Goal: Task Accomplishment & Management: Complete application form

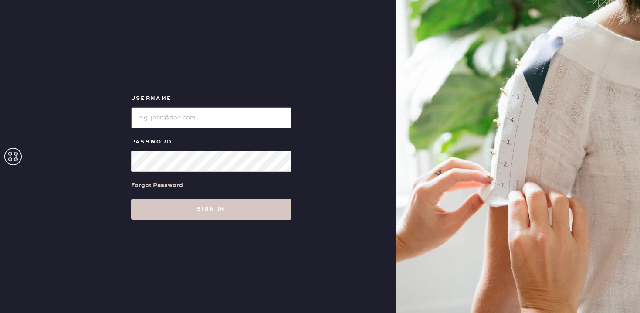
click at [214, 126] on input "loginName" at bounding box center [211, 117] width 160 height 21
type input "reformationsouthcoastplaza"
click at [199, 194] on div "Forgot Password" at bounding box center [211, 185] width 160 height 27
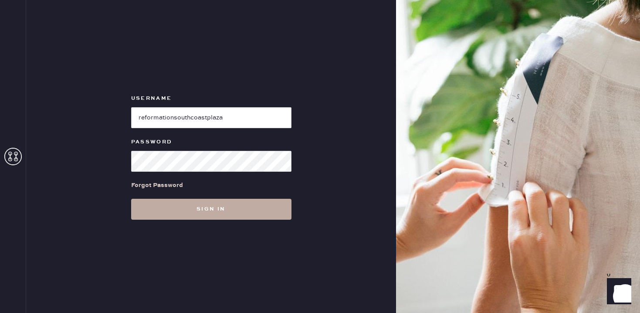
click at [201, 207] on button "Sign in" at bounding box center [211, 209] width 160 height 21
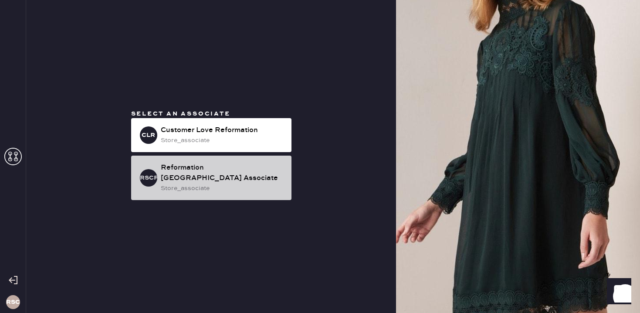
click at [218, 184] on div "store_associate" at bounding box center [223, 188] width 124 height 10
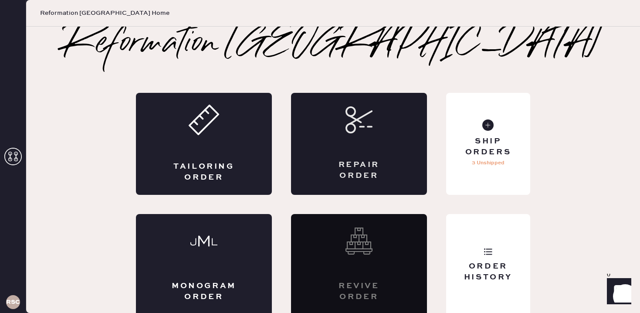
click at [371, 154] on div "Repair Order" at bounding box center [359, 144] width 136 height 102
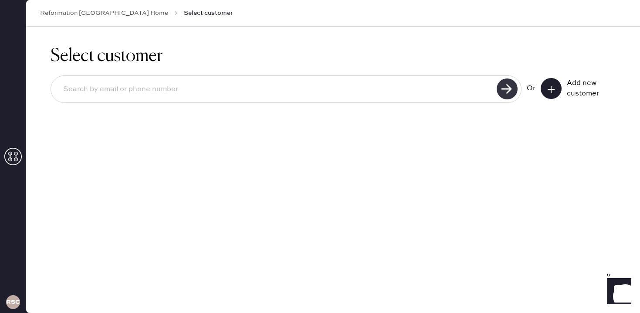
click at [507, 92] on use at bounding box center [507, 88] width 21 height 21
click at [170, 92] on input at bounding box center [275, 89] width 438 height 20
click at [563, 85] on div "Add new customer" at bounding box center [578, 88] width 75 height 21
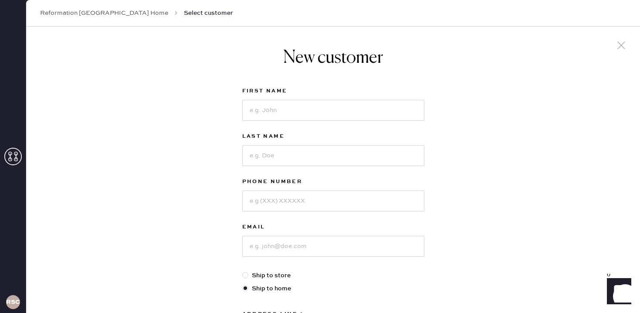
click at [550, 93] on div "New customer First Name Last Name Phone Number Email Ship to store Ship to home…" at bounding box center [333, 297] width 614 height 540
click at [262, 107] on input at bounding box center [333, 110] width 182 height 21
type input "[PERSON_NAME]"
click at [281, 161] on input at bounding box center [333, 155] width 182 height 21
type input "To"
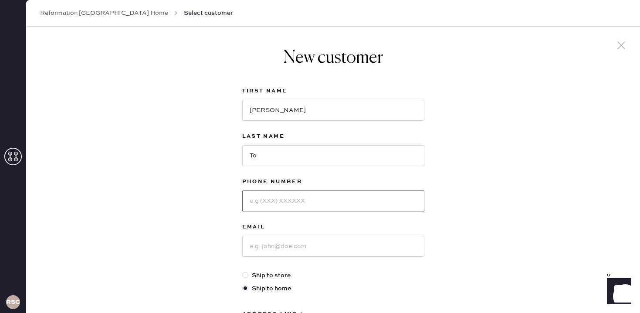
click at [281, 204] on input at bounding box center [333, 200] width 182 height 21
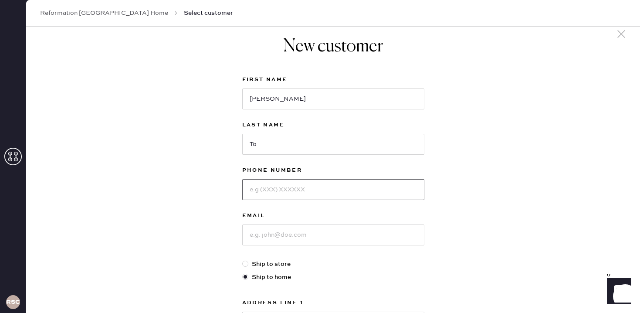
scroll to position [15, 0]
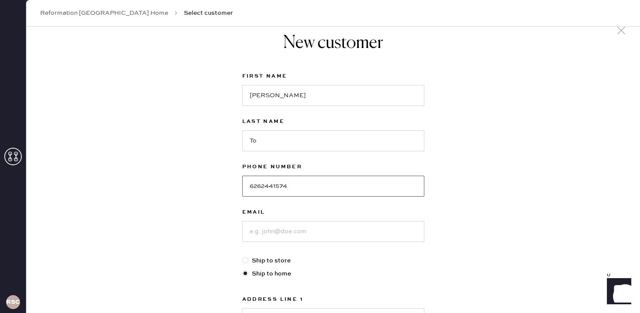
type input "6262441574"
click at [287, 234] on input at bounding box center [333, 231] width 182 height 21
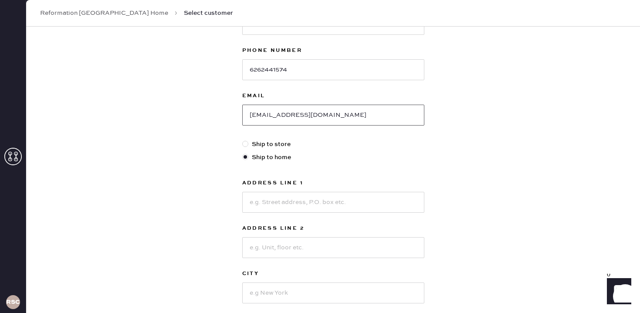
type input "[EMAIL_ADDRESS][DOMAIN_NAME]"
click at [277, 210] on input at bounding box center [333, 202] width 182 height 21
click at [281, 204] on input at bounding box center [333, 202] width 182 height 21
type input "[STREET_ADDRESS]"
click at [291, 294] on input at bounding box center [333, 292] width 182 height 21
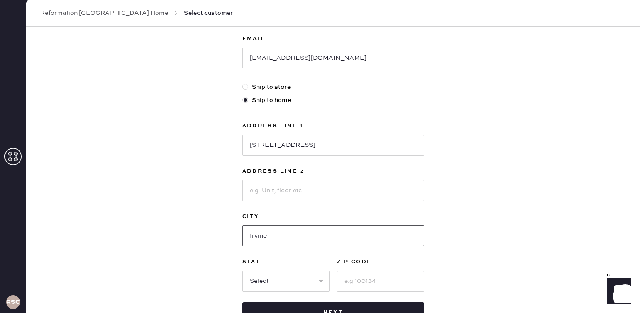
scroll to position [193, 0]
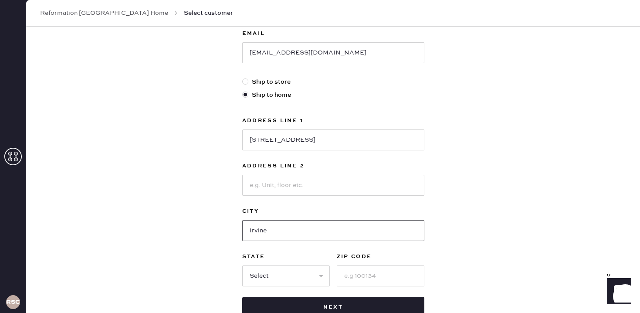
type input "Irvine"
click at [273, 279] on select "Select AK AL AR AZ CA CO CT [GEOGRAPHIC_DATA] DE FL [GEOGRAPHIC_DATA] HI [GEOGR…" at bounding box center [286, 275] width 88 height 21
select select "CA"
click at [351, 276] on input at bounding box center [381, 275] width 88 height 21
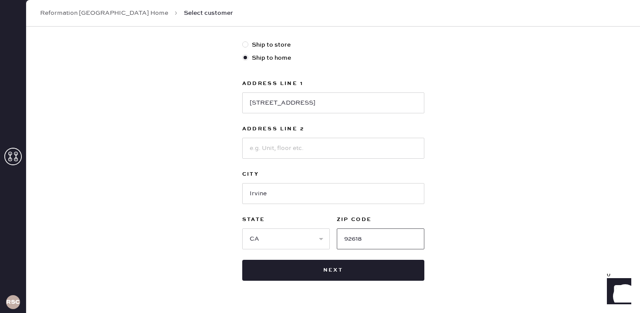
scroll to position [234, 0]
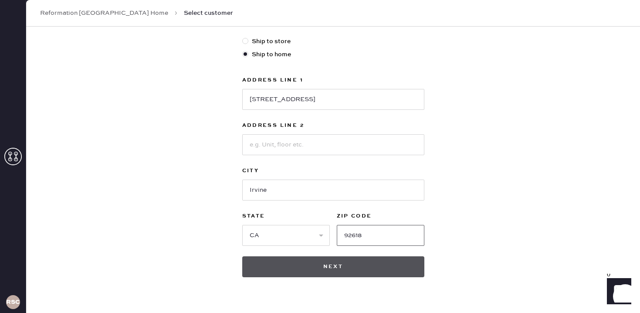
type input "92618"
click at [333, 271] on button "Next" at bounding box center [333, 266] width 182 height 21
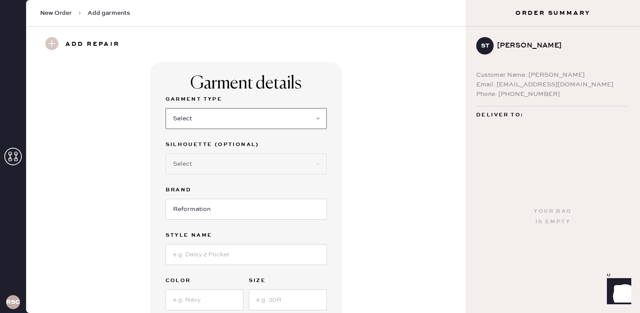
click at [232, 118] on select "Select Basic Skirt Jeans Leggings Pants Shorts Basic Sleeved Dress Basic Sleeve…" at bounding box center [246, 118] width 161 height 21
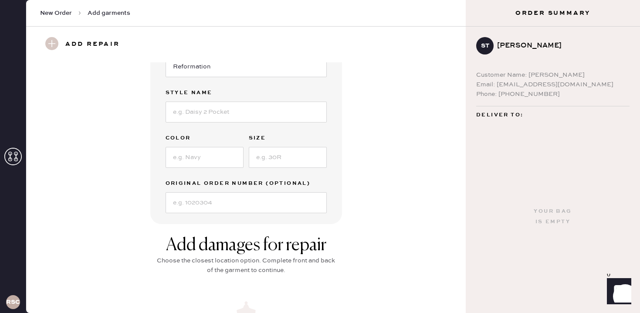
scroll to position [18, 0]
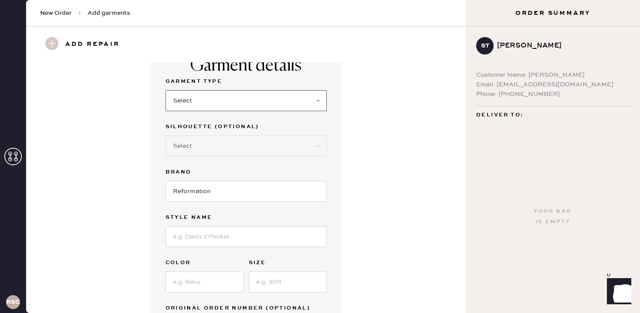
click at [214, 109] on select "Select Basic Skirt Jeans Leggings Pants Shorts Basic Sleeved Dress Basic Sleeve…" at bounding box center [246, 100] width 161 height 21
select select "5"
click at [213, 190] on input "Reformation" at bounding box center [246, 191] width 161 height 21
click at [217, 143] on select "Select Short Sleeves Long Sleeves Other" at bounding box center [246, 146] width 161 height 21
select select "18"
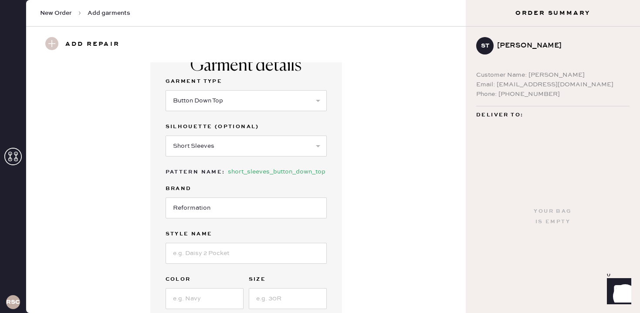
click at [214, 192] on label "Brand" at bounding box center [246, 188] width 161 height 10
click at [207, 253] on input at bounding box center [246, 253] width 161 height 21
type input "[PERSON_NAME] Top"
click at [198, 301] on input at bounding box center [205, 298] width 78 height 21
type input "Sunshine Check"
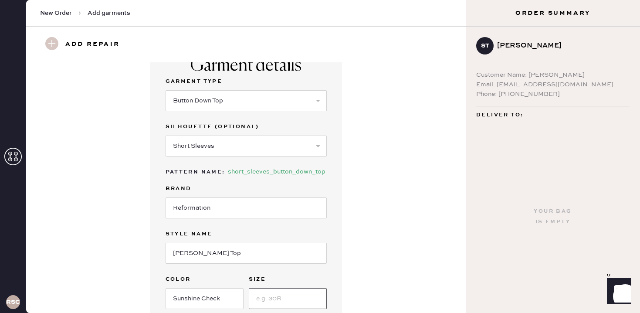
click at [261, 300] on input at bounding box center [288, 298] width 78 height 21
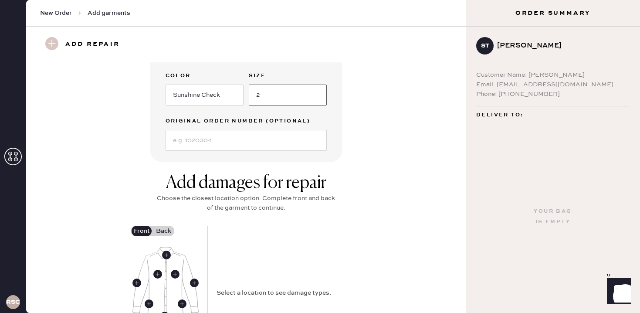
scroll to position [247, 0]
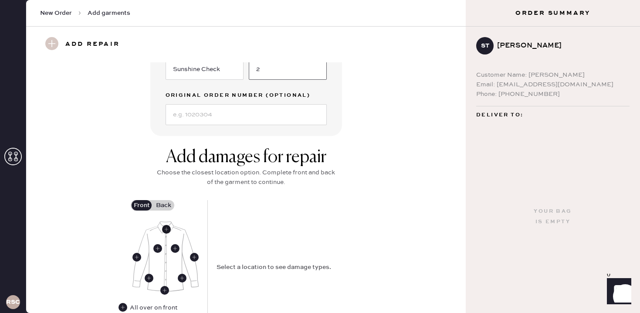
type input "2"
click at [166, 230] on use at bounding box center [166, 229] width 9 height 9
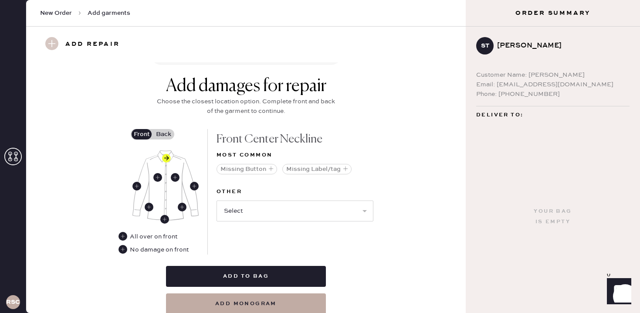
scroll to position [321, 0]
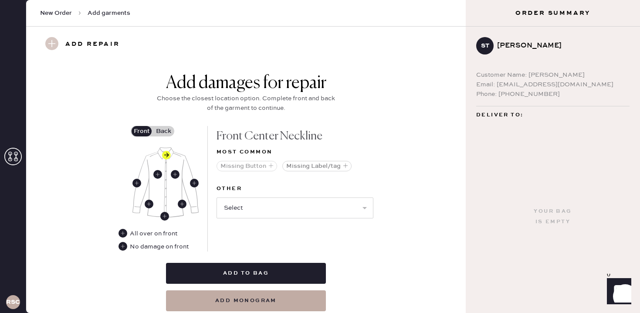
click at [253, 166] on button "Missing Button" at bounding box center [247, 166] width 61 height 10
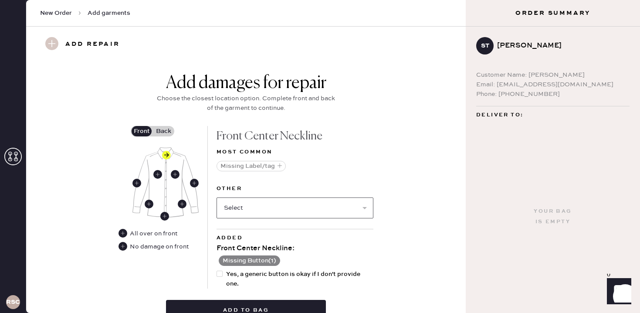
click at [255, 208] on select "Select Broken / Ripped Hem Broken Beads Broken Button Broken Elastic Broken Hoo…" at bounding box center [295, 207] width 157 height 21
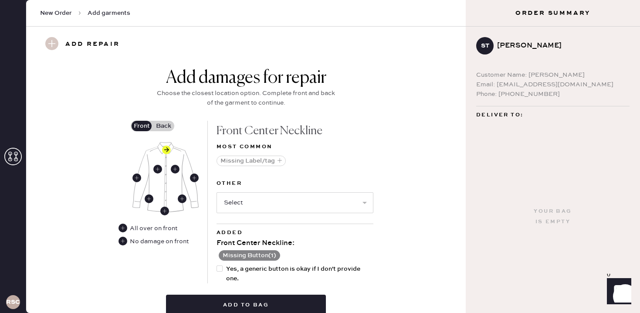
click at [223, 266] on div at bounding box center [222, 273] width 10 height 19
click at [217, 264] on input "Yes, a generic button is okay if I don't provide one." at bounding box center [217, 264] width 0 height 0
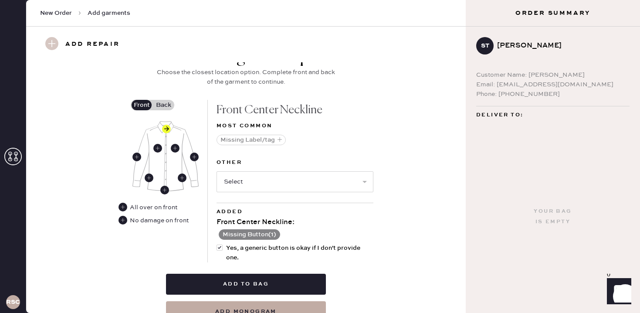
scroll to position [366, 0]
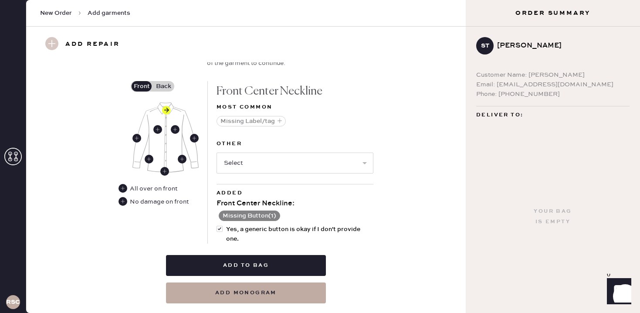
click at [220, 232] on div at bounding box center [222, 233] width 10 height 19
click at [217, 225] on input "Yes, a generic button is okay if I don't provide one." at bounding box center [217, 224] width 0 height 0
click at [220, 232] on div at bounding box center [222, 233] width 10 height 19
click at [217, 225] on input "Yes, a generic button is okay if I don't provide one." at bounding box center [217, 224] width 0 height 0
checkbox input "true"
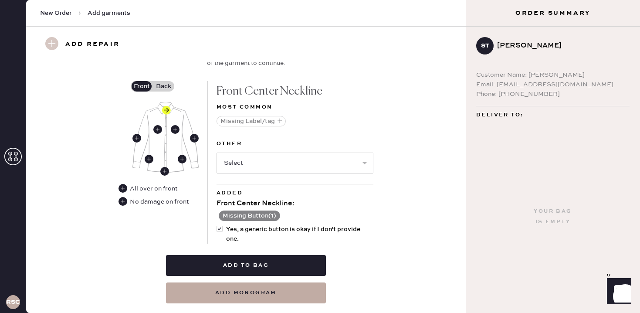
click at [154, 203] on div "No damage on front" at bounding box center [159, 202] width 59 height 10
click at [160, 83] on label "Back" at bounding box center [164, 86] width 22 height 10
click at [163, 86] on input "Back" at bounding box center [163, 86] width 0 height 0
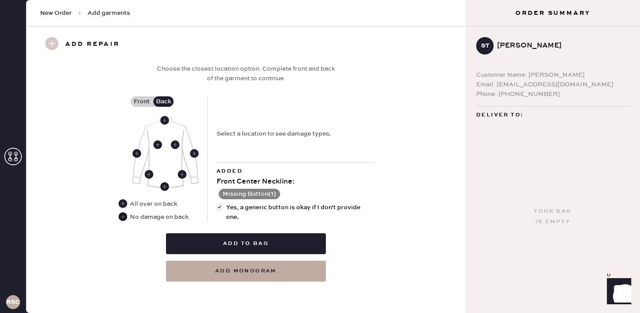
click at [122, 217] on use at bounding box center [123, 216] width 9 height 9
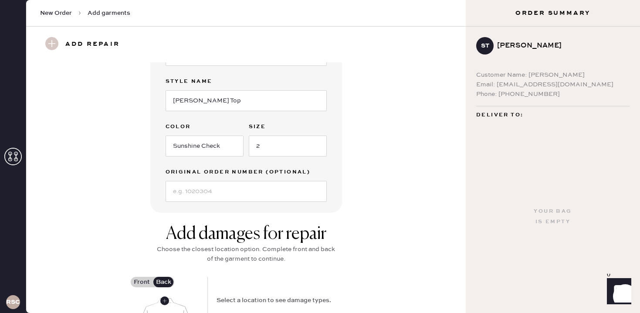
scroll to position [169, 0]
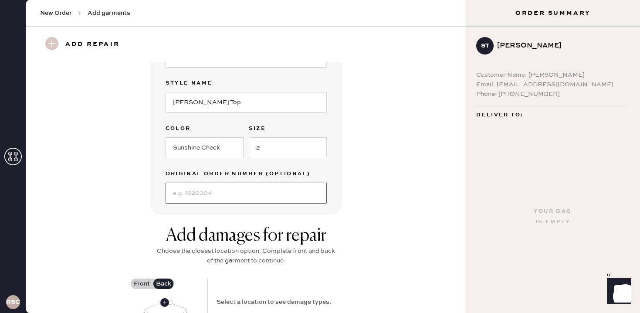
click at [217, 191] on input at bounding box center [246, 193] width 161 height 21
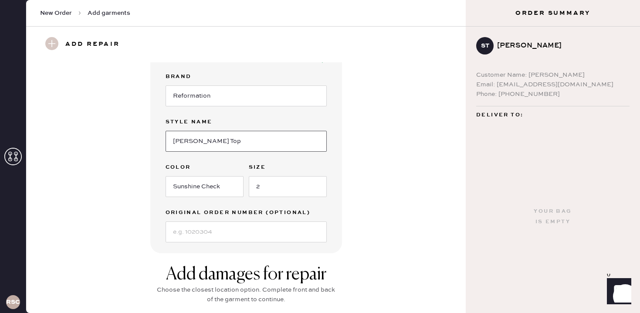
click at [244, 147] on input "[PERSON_NAME] Top" at bounding box center [246, 141] width 161 height 21
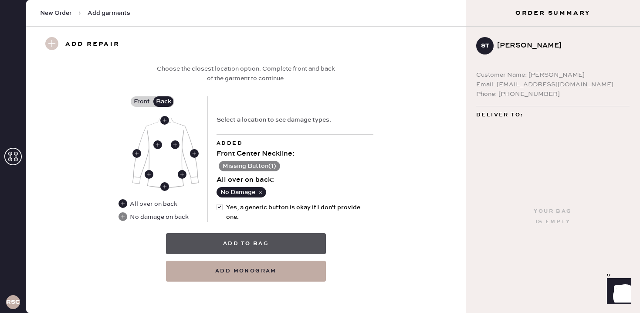
type input "[PERSON_NAME] Linen Top BUTTON IS ATTACHED TO TAG"
click at [271, 245] on button "Add to bag" at bounding box center [246, 243] width 160 height 21
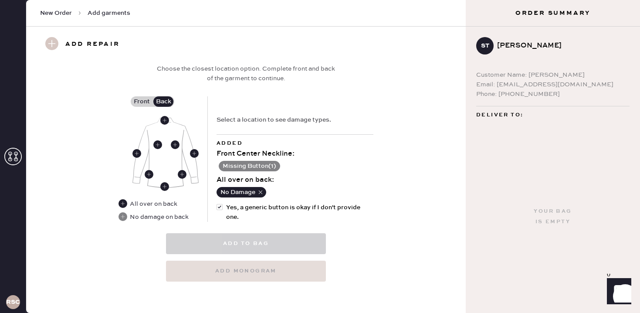
select select
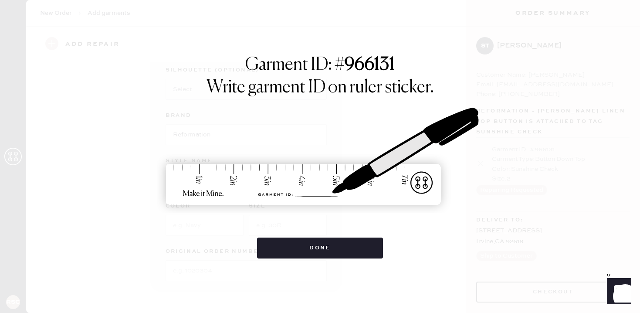
scroll to position [74, 0]
click at [329, 268] on div "Garment ID: # 966131 Write garment ID on ruler sticker. Done" at bounding box center [320, 156] width 640 height 313
click at [329, 261] on div "Garment ID: # 966131 Write garment ID on ruler sticker. Done" at bounding box center [320, 156] width 640 height 313
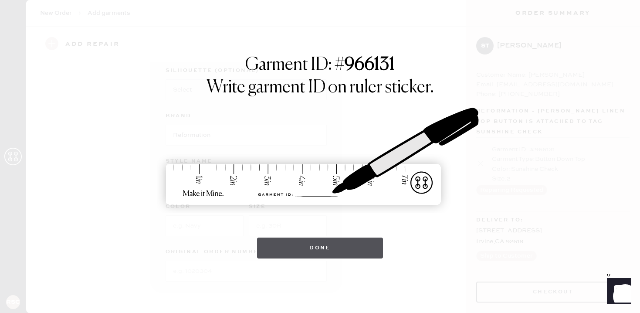
click at [314, 242] on button "Done" at bounding box center [320, 247] width 126 height 21
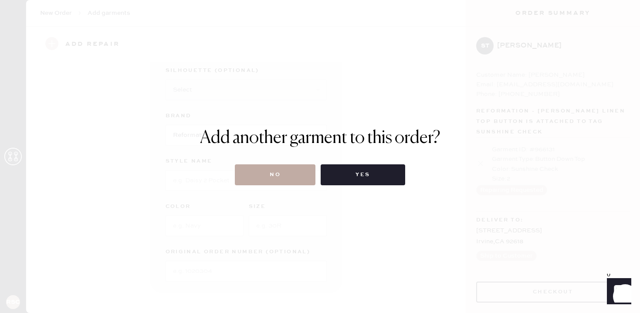
click at [282, 173] on button "No" at bounding box center [275, 174] width 81 height 21
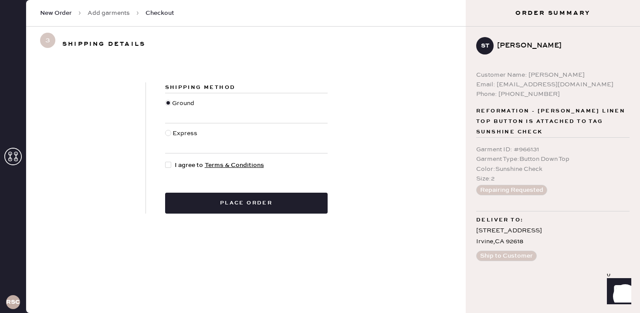
click at [170, 163] on div at bounding box center [168, 165] width 6 height 6
click at [166, 161] on input "I agree to Terms & Conditions" at bounding box center [165, 160] width 0 height 0
checkbox input "true"
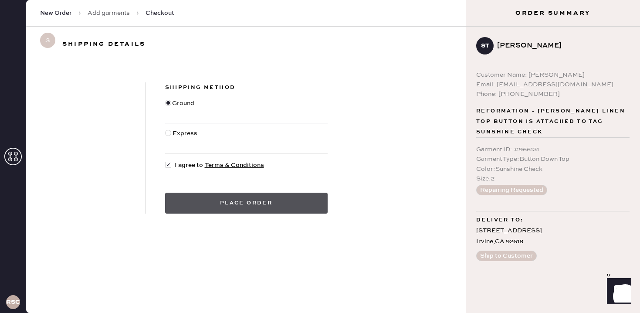
click at [200, 204] on button "Place order" at bounding box center [246, 203] width 163 height 21
